Goal: Information Seeking & Learning: Learn about a topic

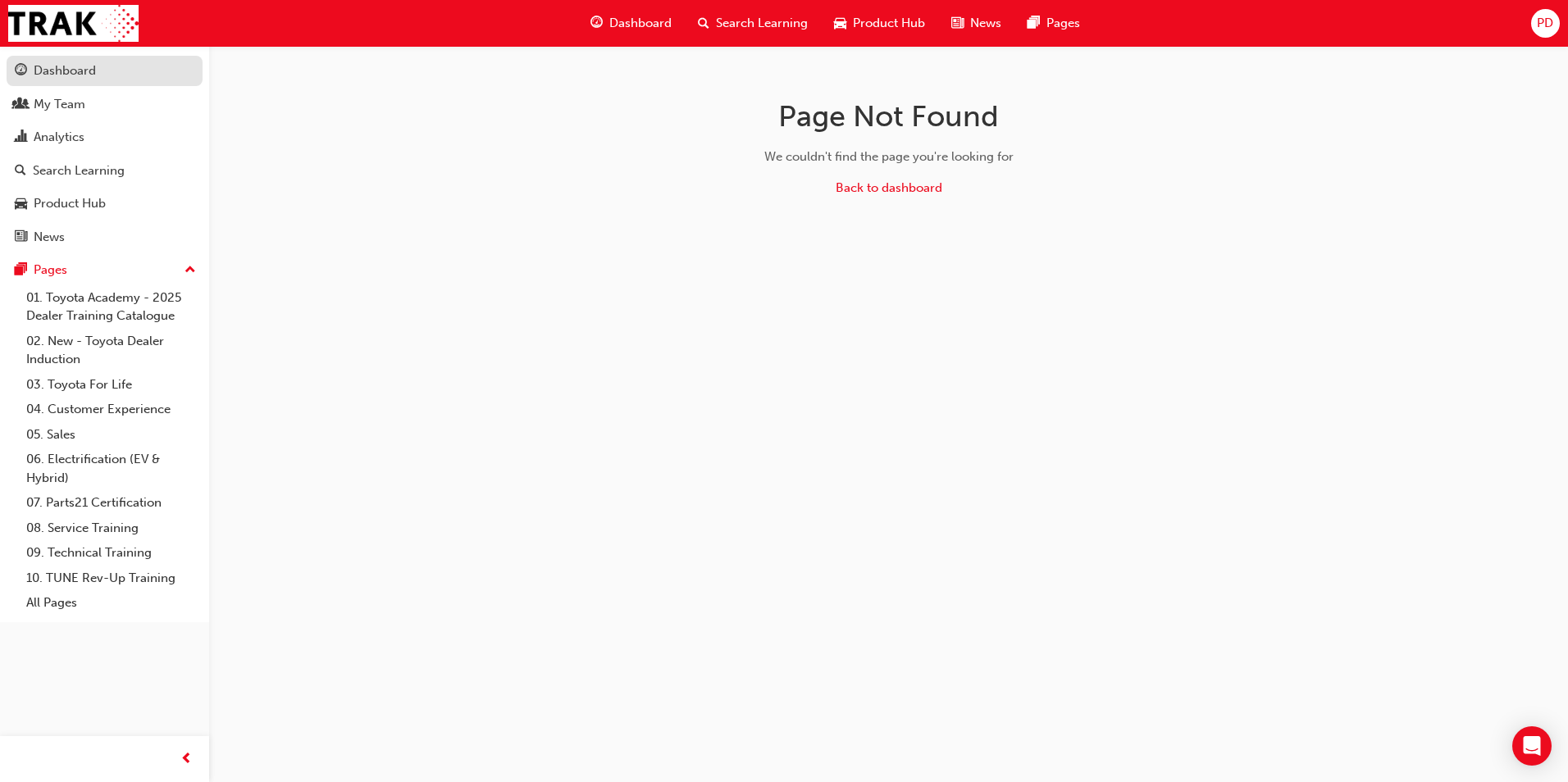
click at [49, 71] on div "Dashboard" at bounding box center [64, 71] width 63 height 19
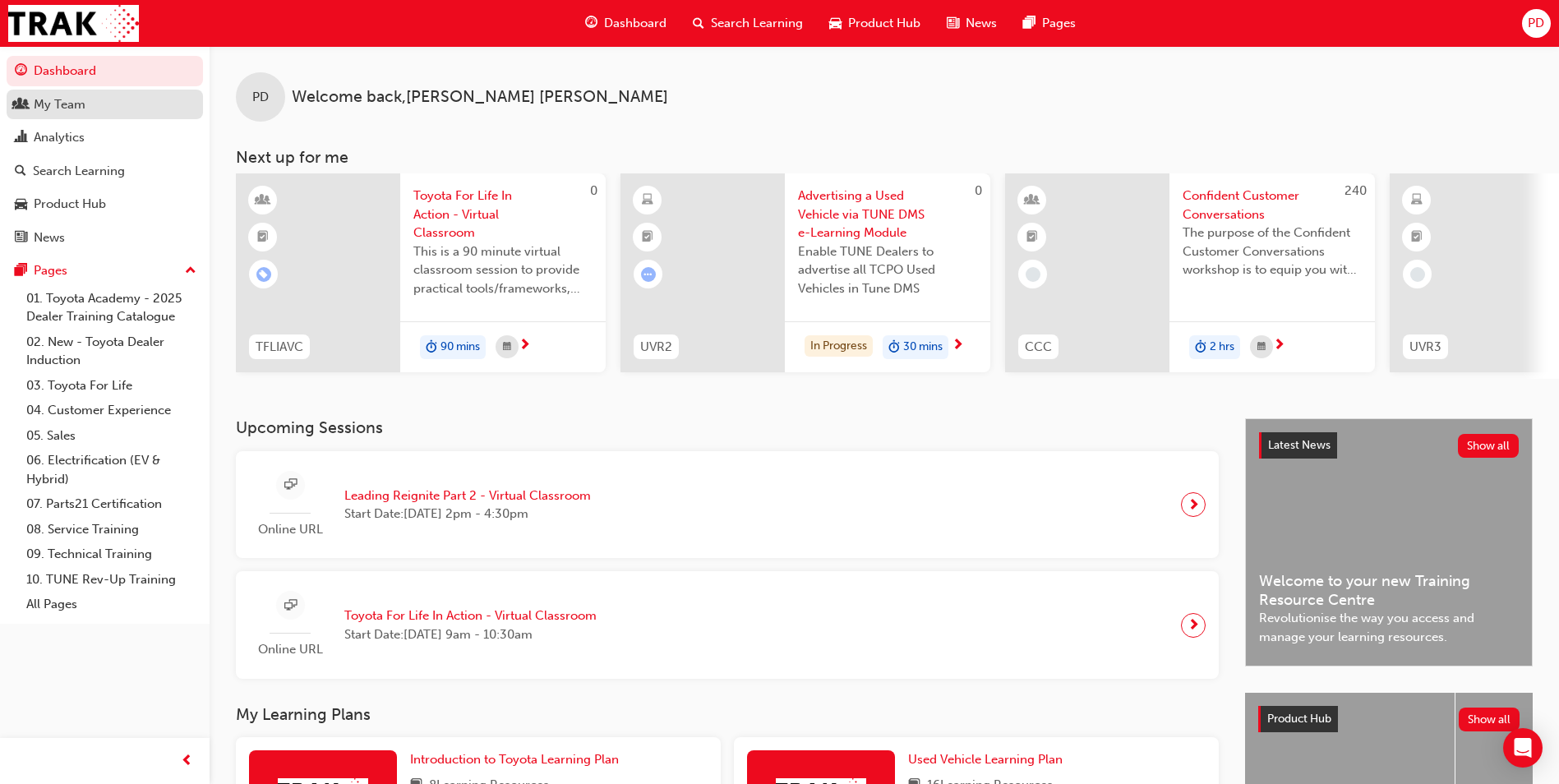
click at [58, 109] on div "My Team" at bounding box center [59, 105] width 51 height 19
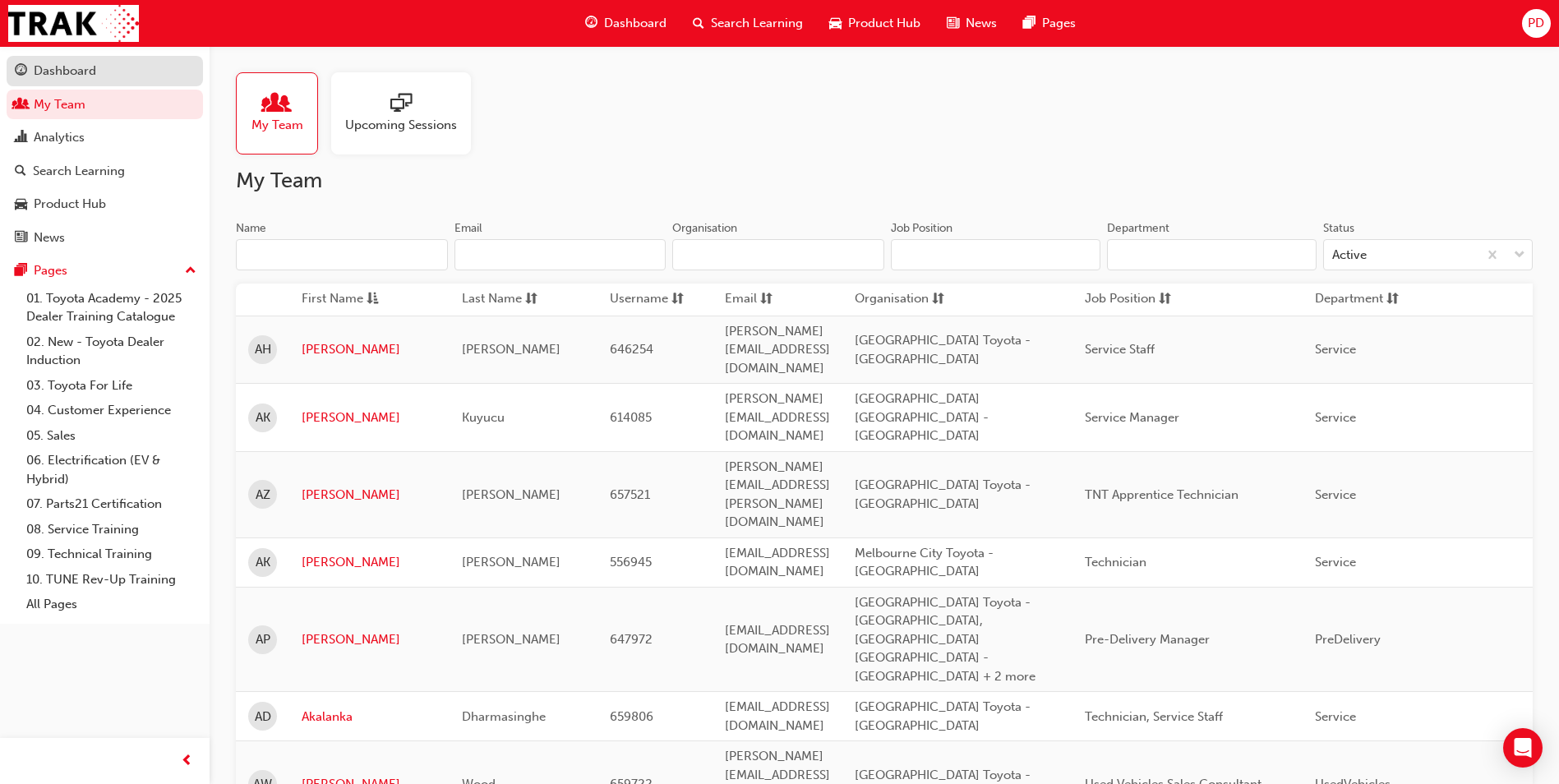
click at [64, 63] on div "Dashboard" at bounding box center [65, 71] width 63 height 19
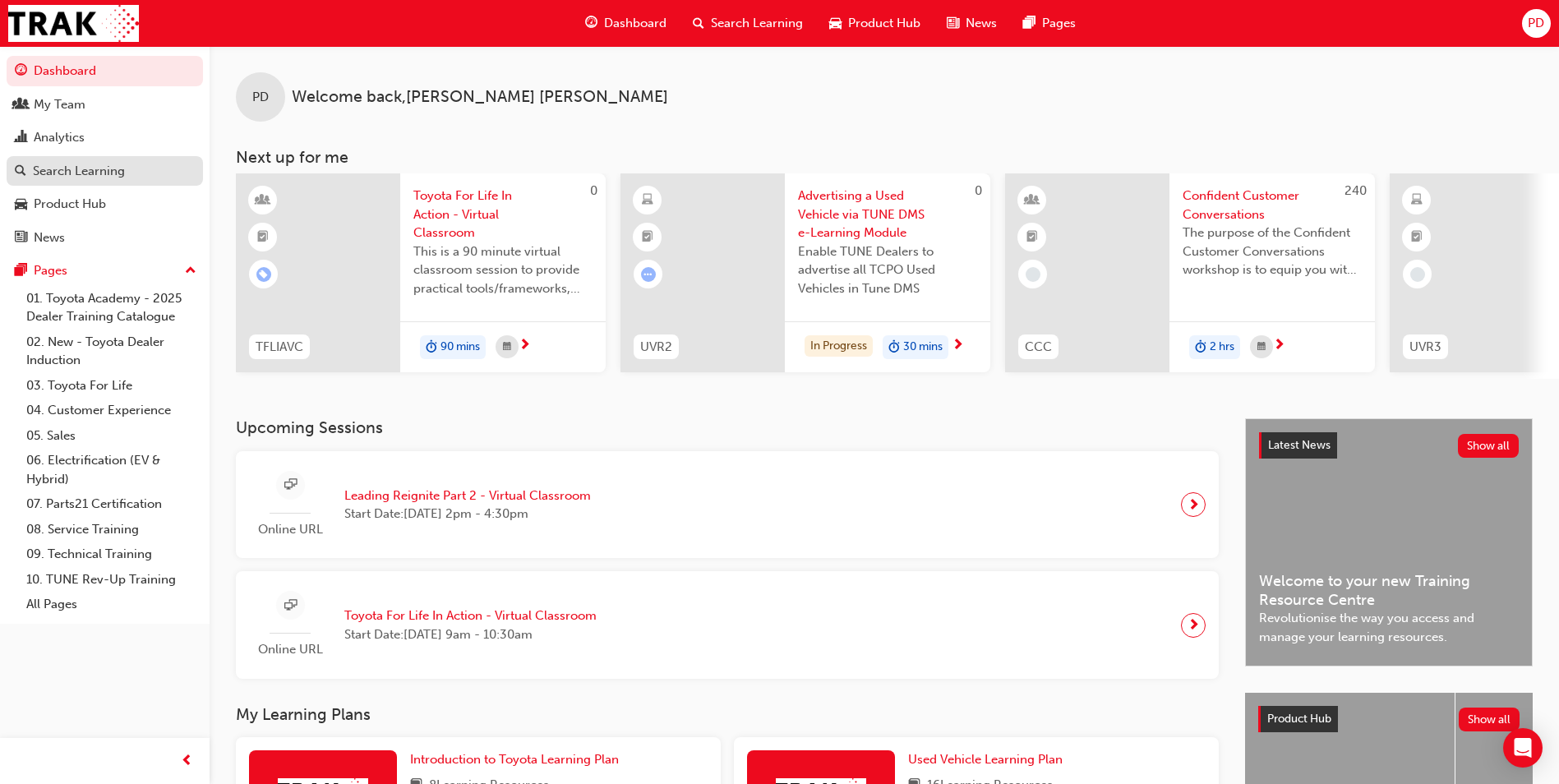
click at [65, 172] on div "Search Learning" at bounding box center [79, 171] width 92 height 19
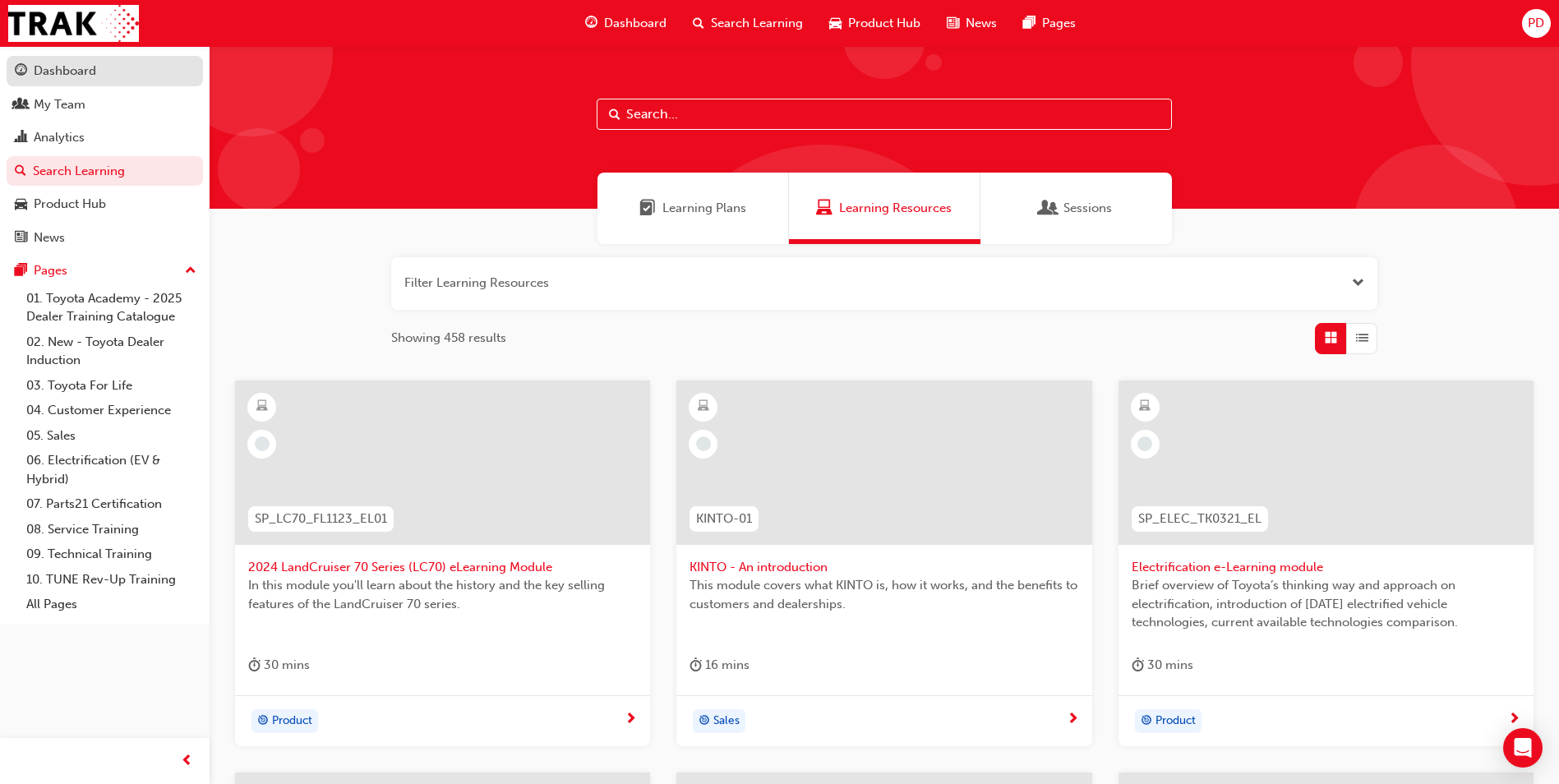
click at [65, 70] on div "Dashboard" at bounding box center [65, 71] width 63 height 19
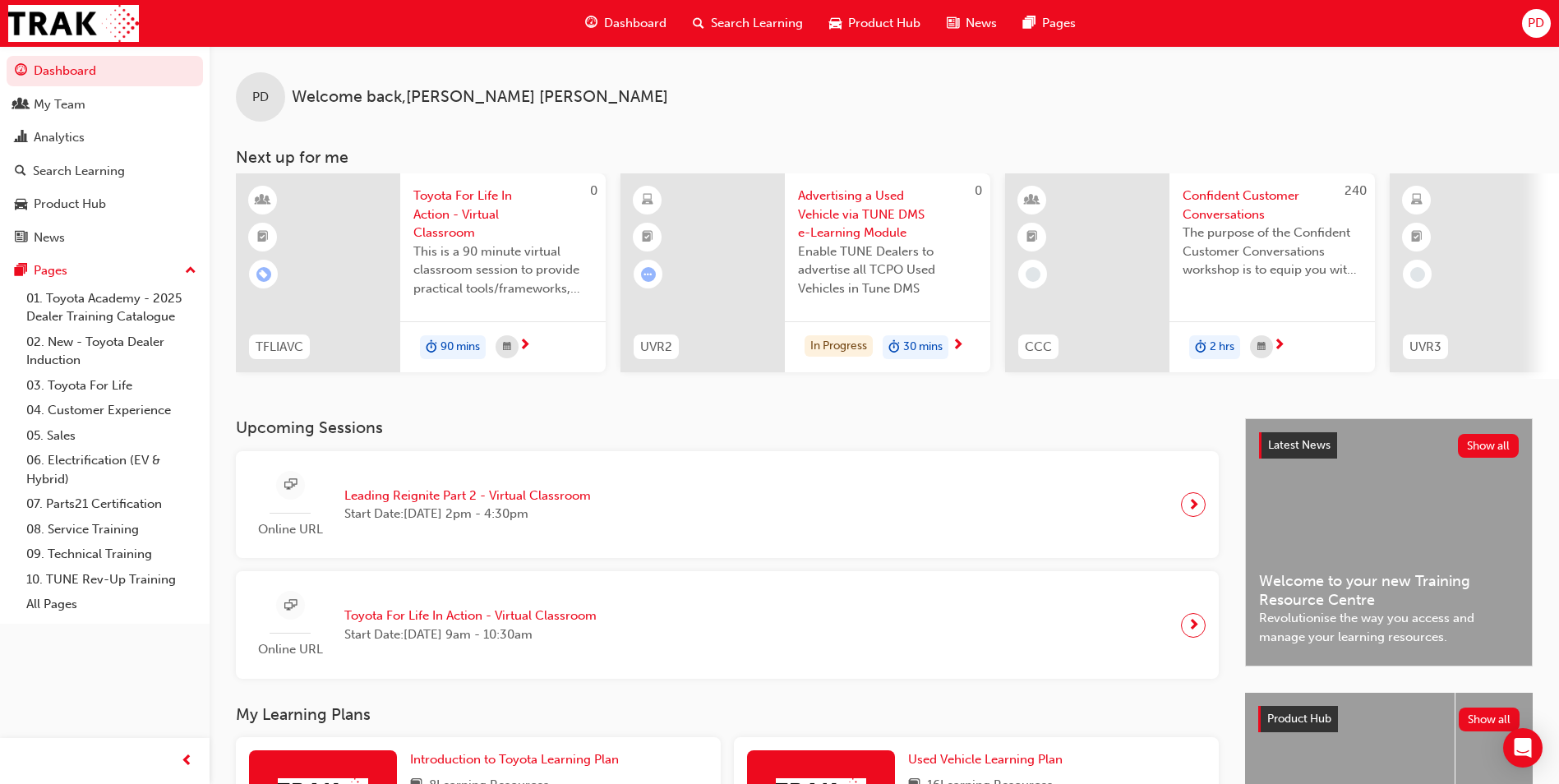
click at [645, 18] on span "Dashboard" at bounding box center [635, 23] width 63 height 19
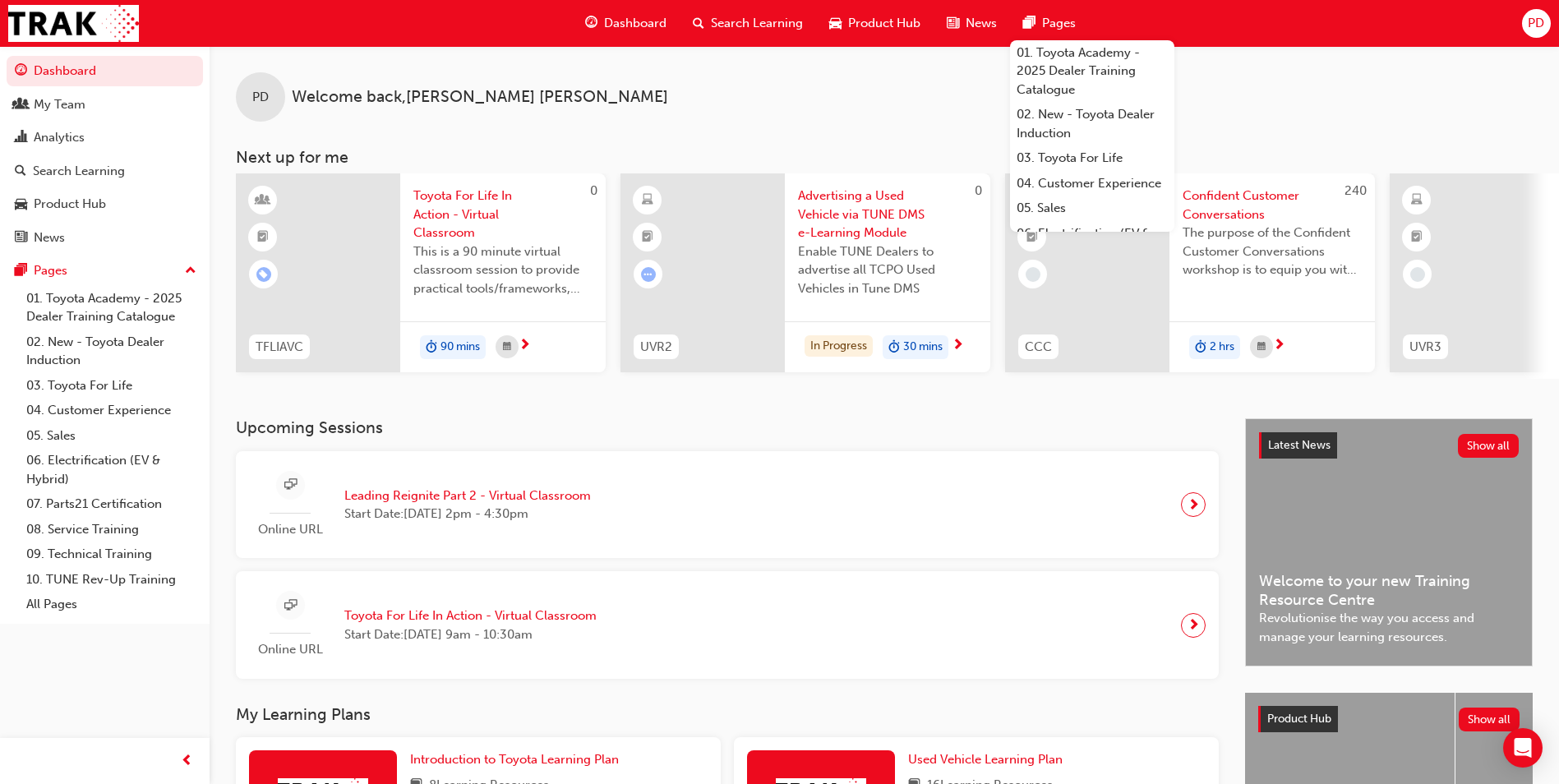
click at [1431, 78] on div "PD Welcome back , [PERSON_NAME]" at bounding box center [884, 83] width 1349 height 76
click at [1068, 22] on span "Pages" at bounding box center [1059, 23] width 34 height 19
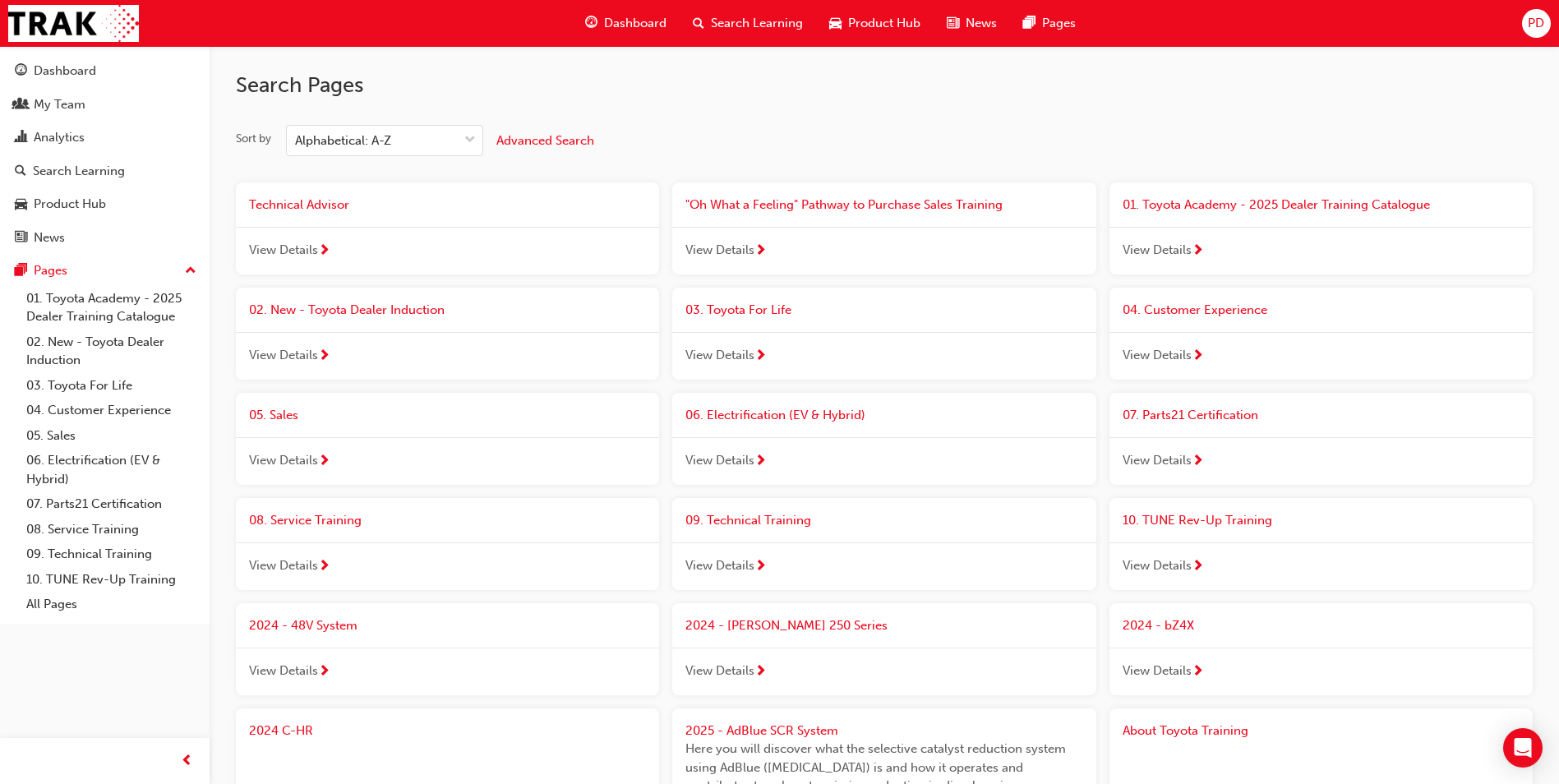
click at [712, 25] on span "Search Learning" at bounding box center [757, 23] width 92 height 19
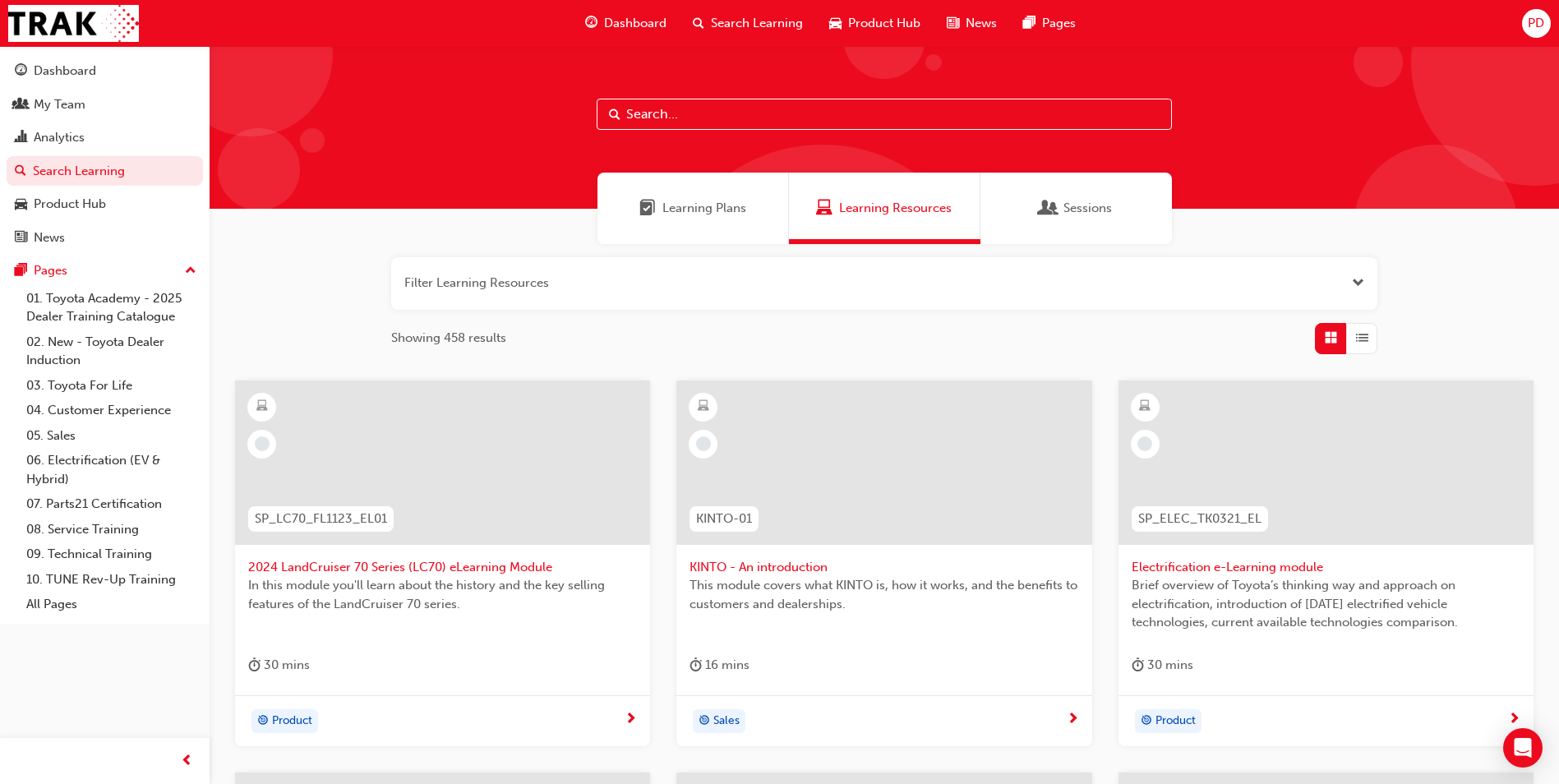
click at [691, 123] on input "text" at bounding box center [884, 113] width 576 height 31
type input "TCPO"
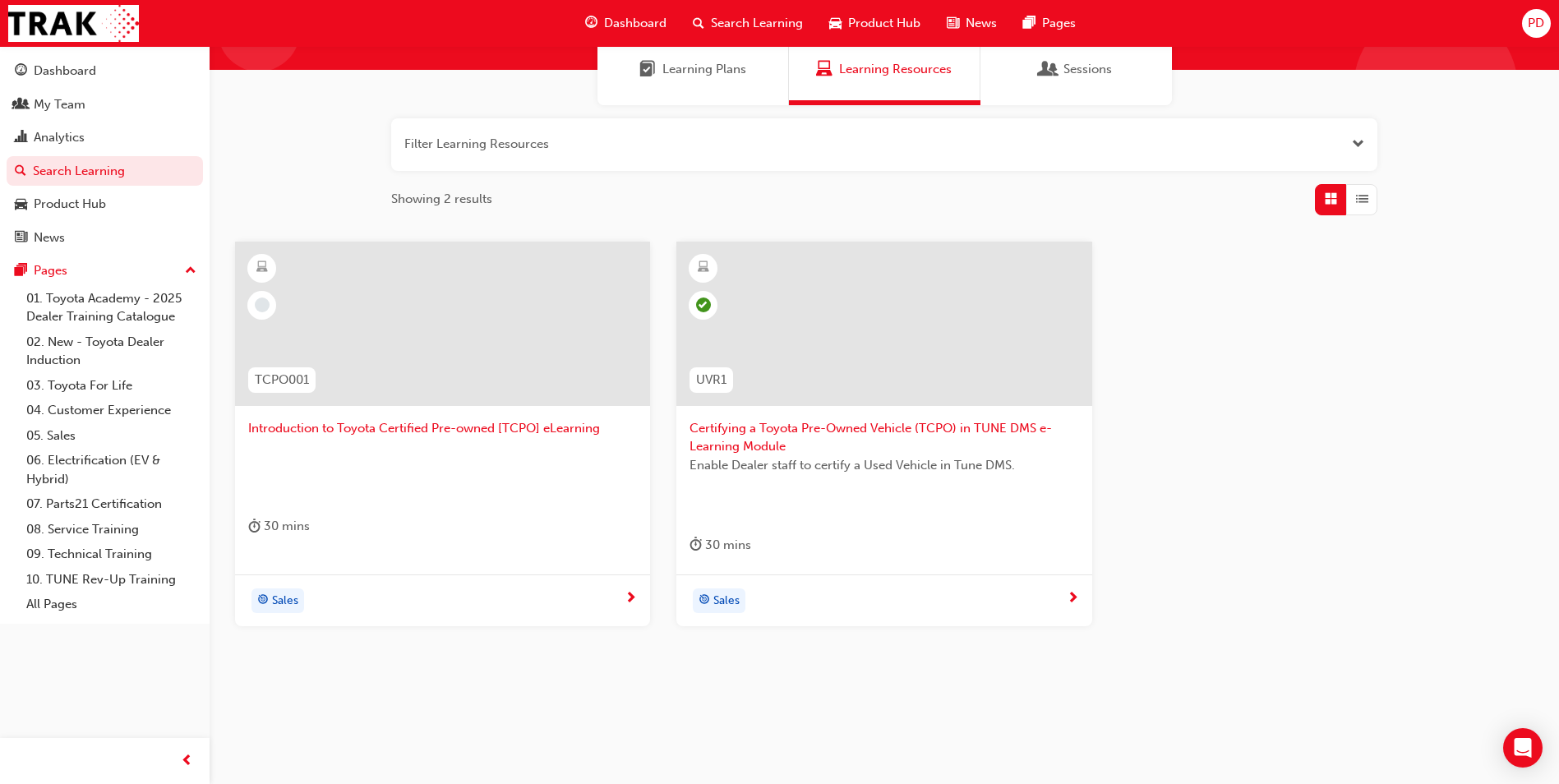
scroll to position [140, 0]
click at [299, 421] on span "Introduction to Toyota Certified Pre-owned [TCPO] eLearning" at bounding box center [442, 427] width 388 height 19
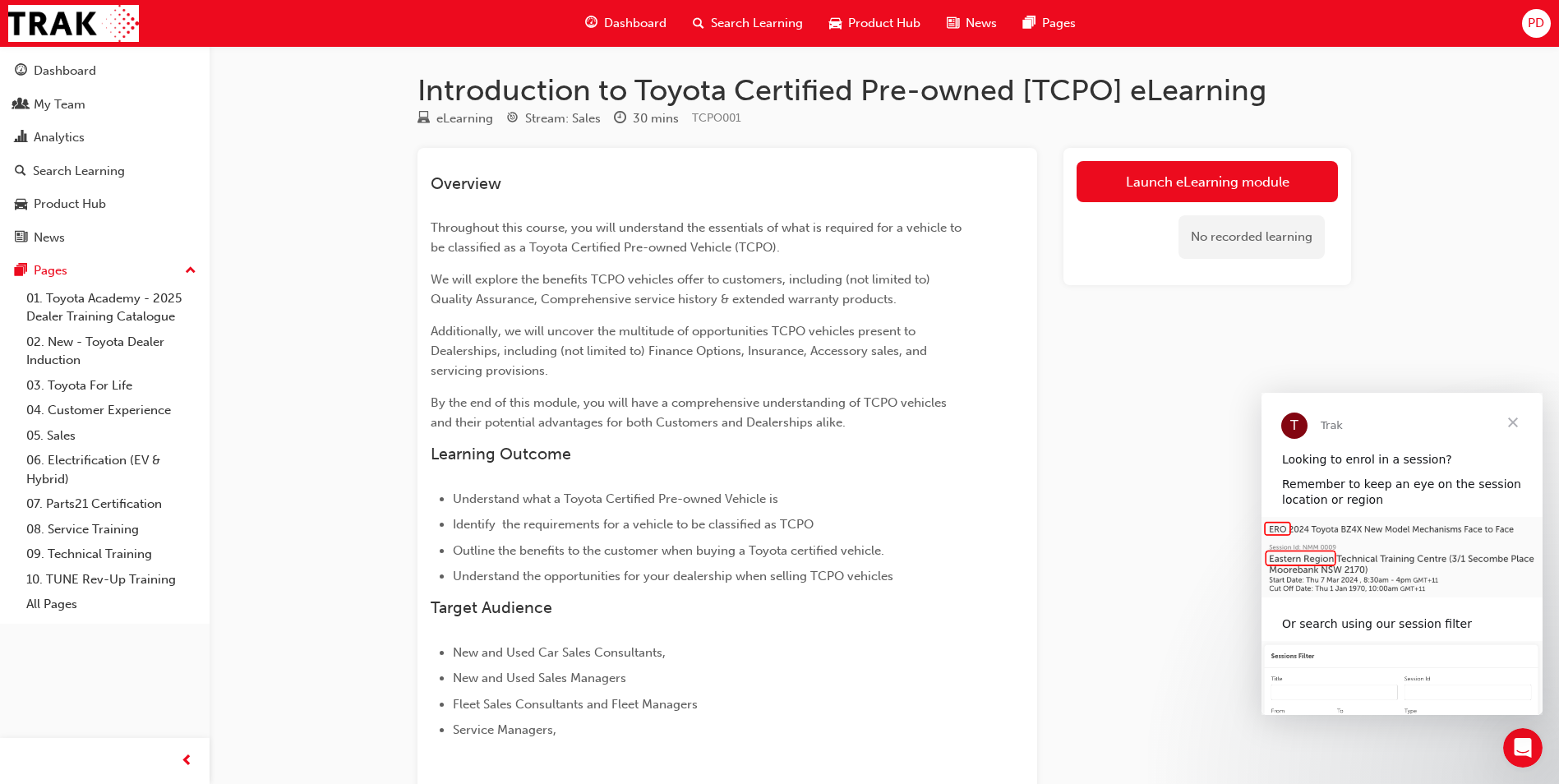
click at [1512, 425] on span "Close" at bounding box center [1513, 422] width 59 height 59
